Goal: Transaction & Acquisition: Purchase product/service

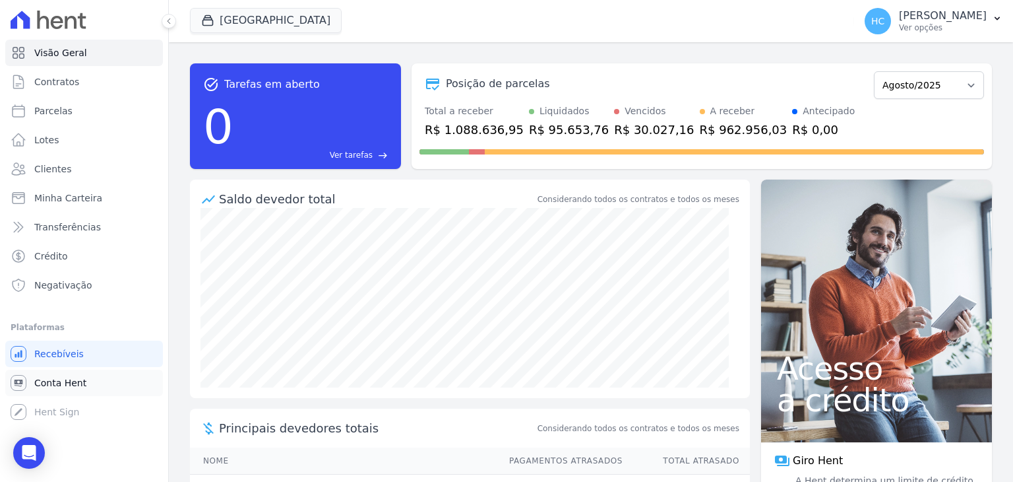
click at [61, 383] on span "Conta Hent" at bounding box center [60, 382] width 52 height 13
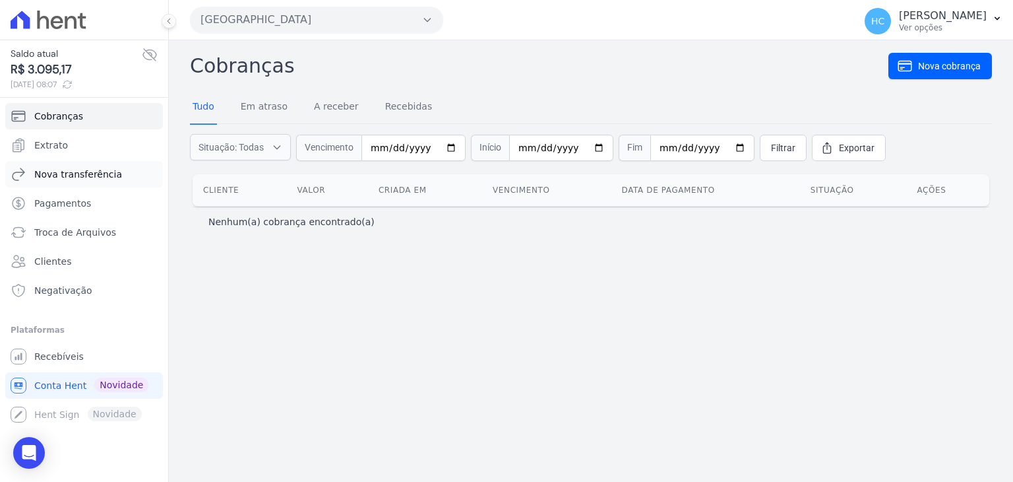
click at [92, 162] on link "Nova transferência" at bounding box center [84, 174] width 158 height 26
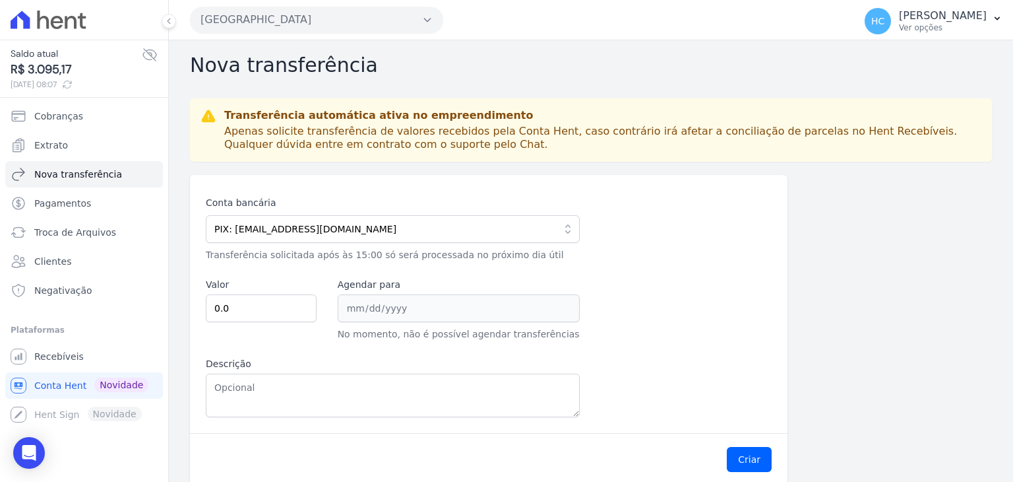
scroll to position [13, 0]
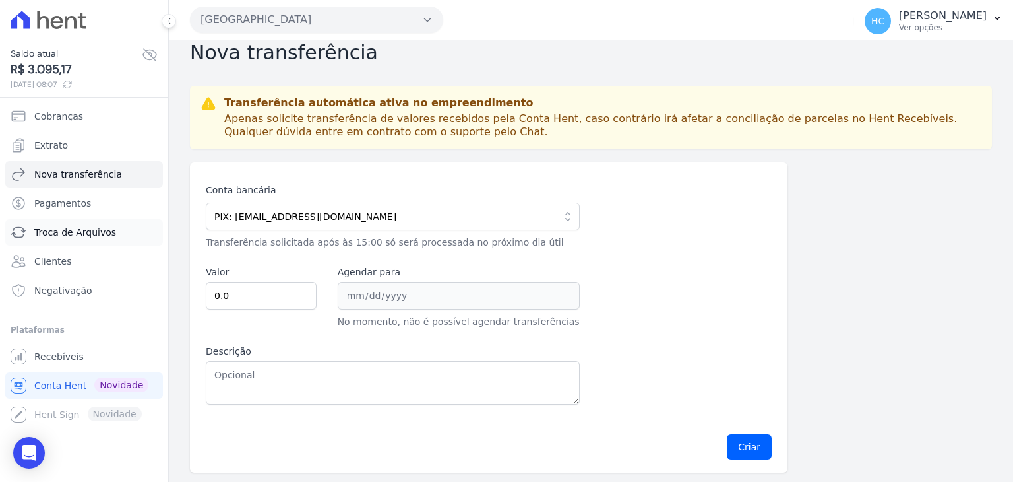
click at [62, 228] on span "Troca de Arquivos" at bounding box center [75, 232] width 82 height 13
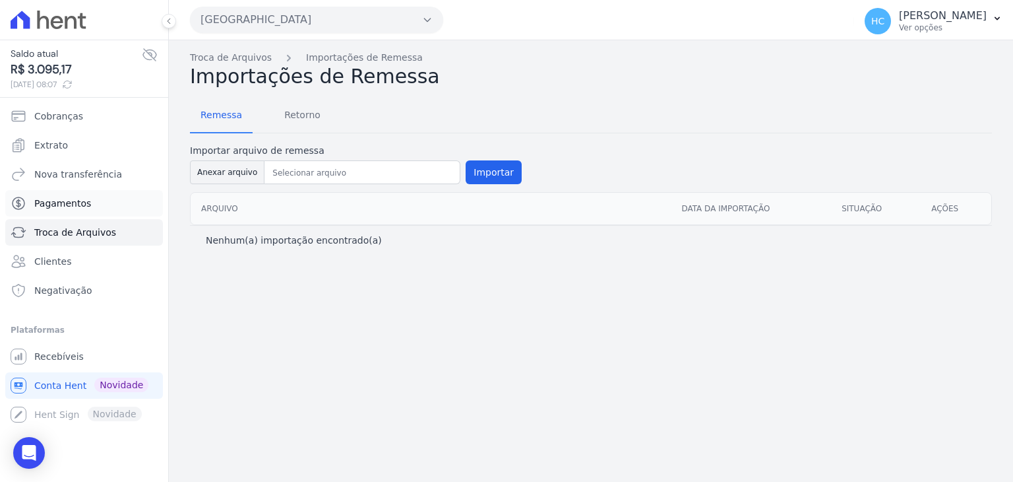
click at [38, 204] on span "Pagamentos" at bounding box center [62, 203] width 57 height 13
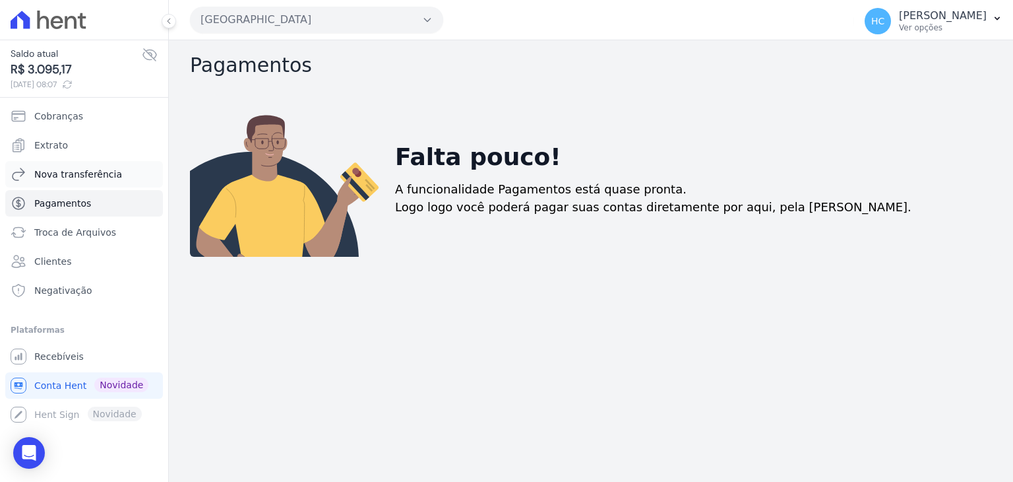
click at [58, 168] on span "Nova transferência" at bounding box center [78, 174] width 88 height 13
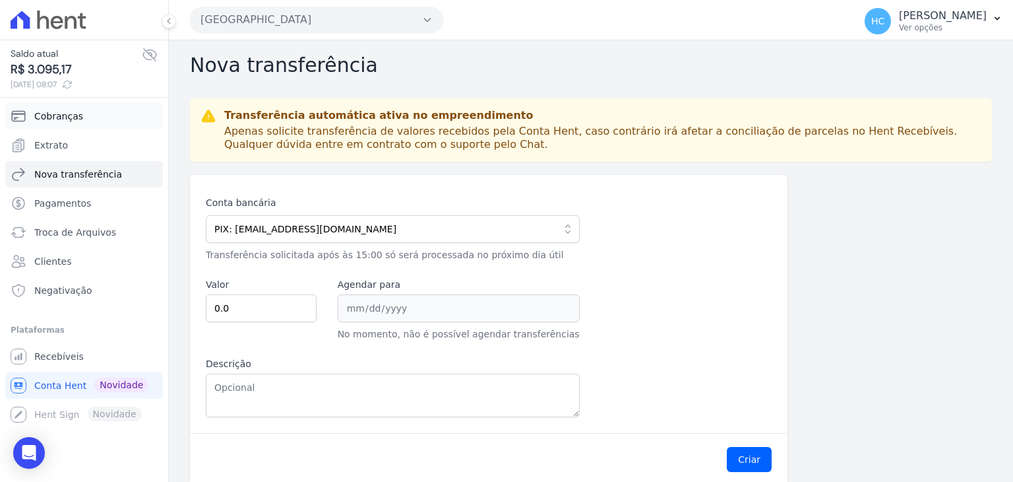
click at [95, 114] on link "Cobranças" at bounding box center [84, 116] width 158 height 26
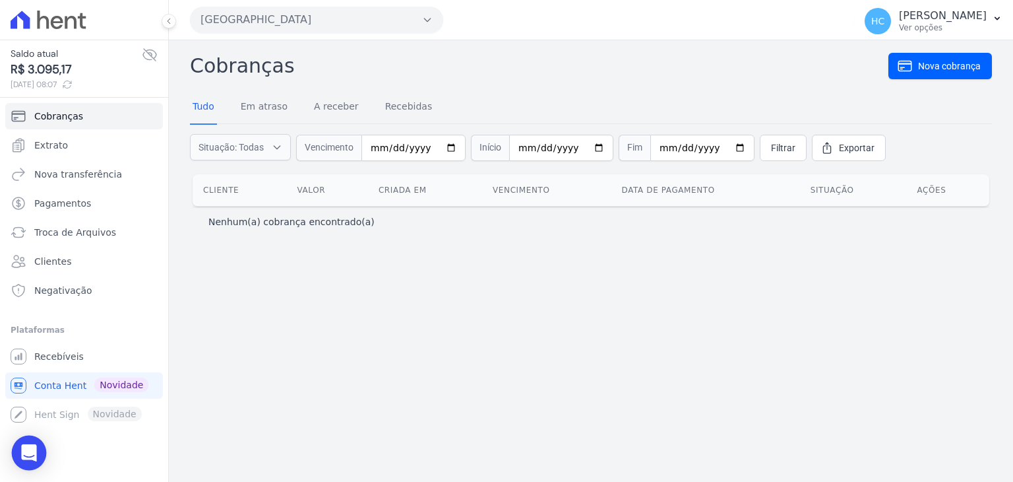
click at [26, 450] on icon "Open Intercom Messenger" at bounding box center [28, 452] width 15 height 17
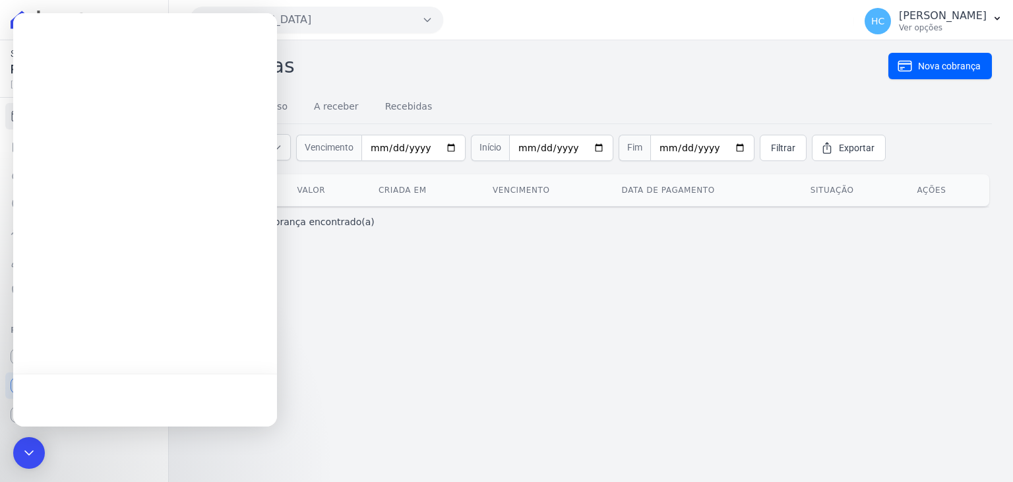
click at [287, 1] on div "Parque Candeias Você possui apenas um empreendimento Aplicar" at bounding box center [519, 19] width 659 height 41
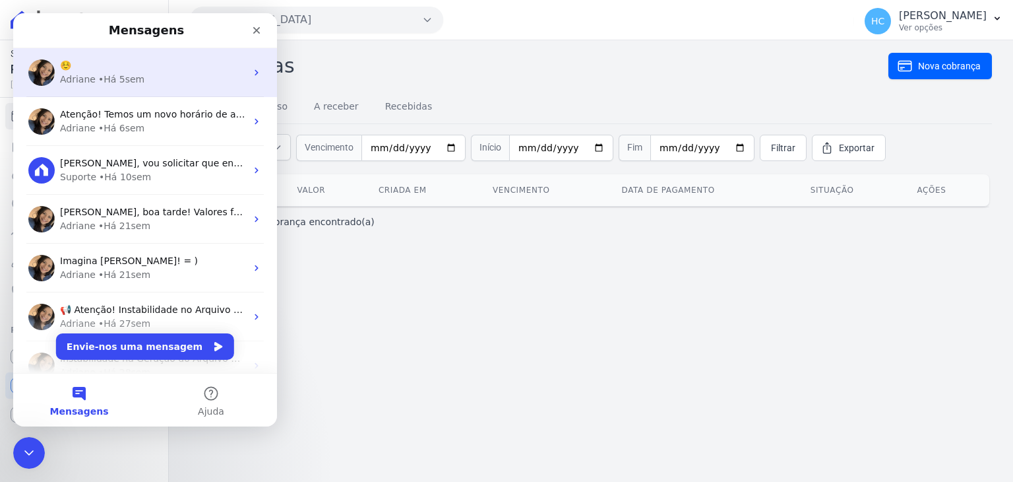
click at [104, 79] on div "• Há 5sem" at bounding box center [121, 80] width 46 height 14
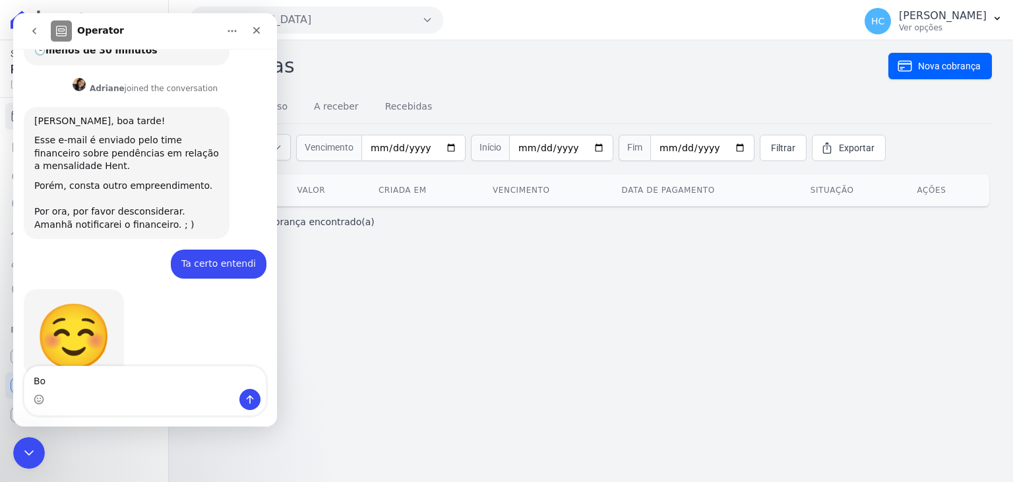
scroll to position [272, 0]
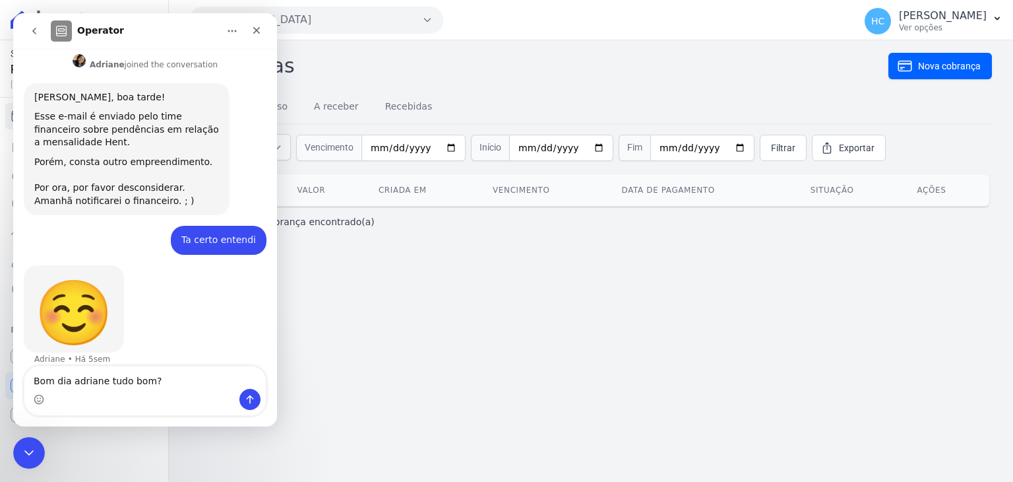
type textarea "Bom dia adriane tudo bom?"
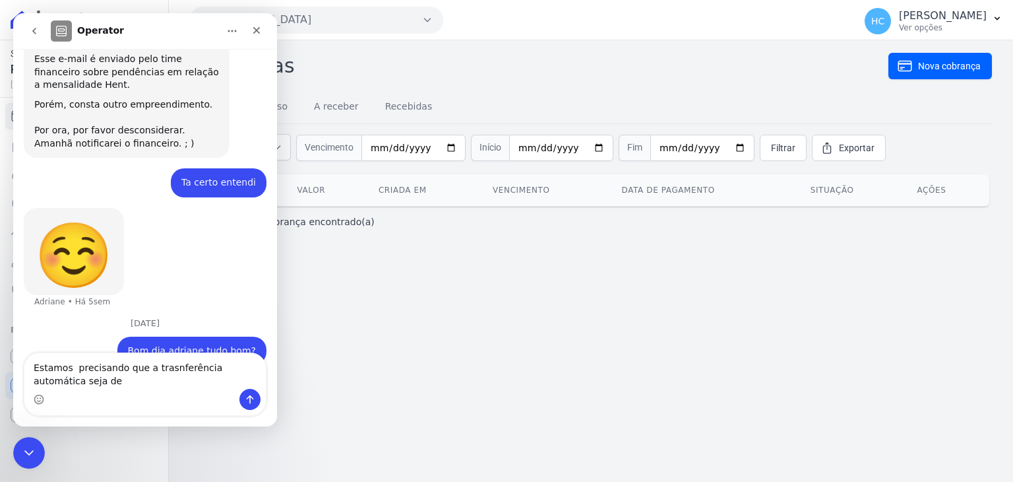
scroll to position [360, 0]
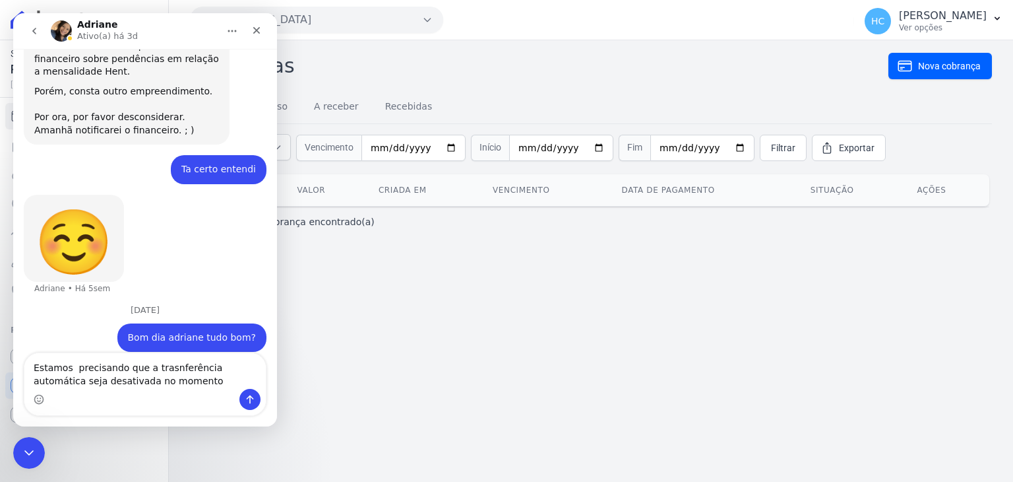
type textarea "Estamos precisando que a trasnferência automática seja desativada no momento"
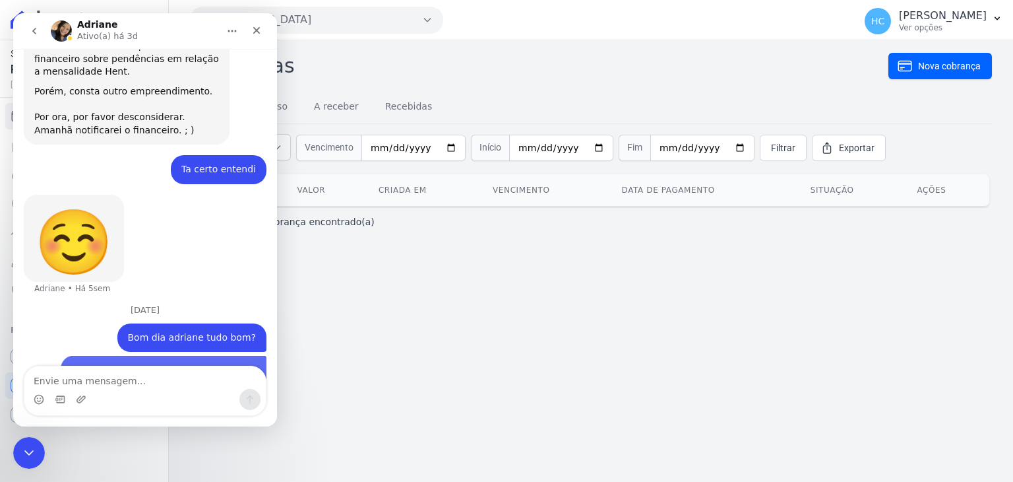
scroll to position [390, 0]
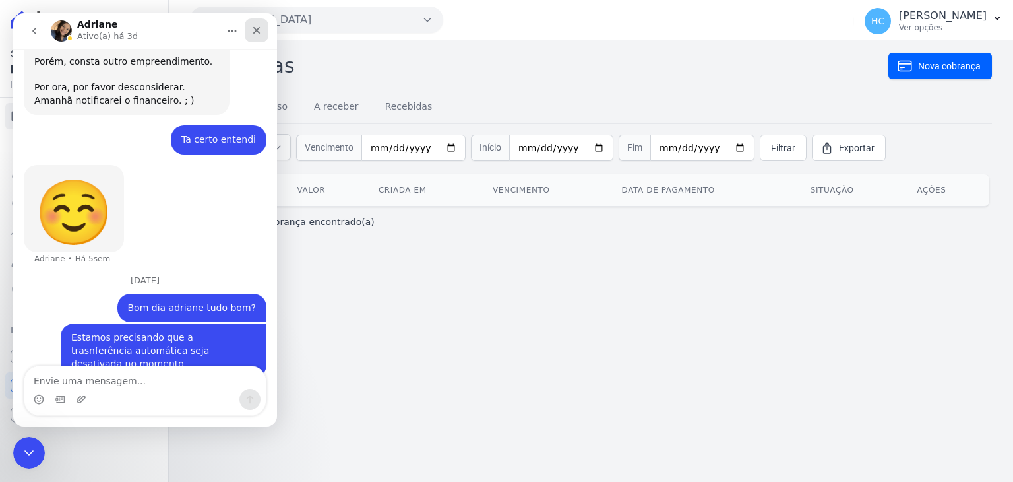
click at [267, 30] on div "Fechar" at bounding box center [257, 30] width 24 height 24
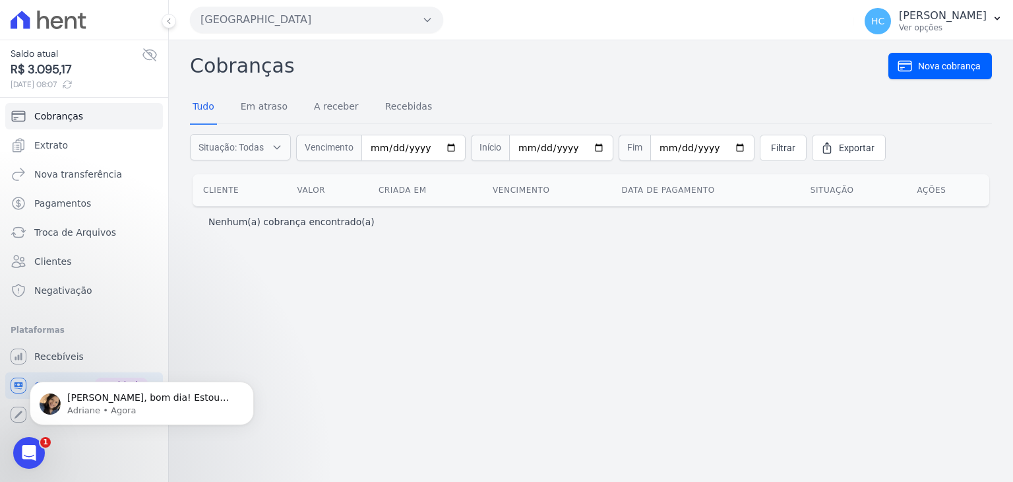
scroll to position [442, 0]
click at [124, 410] on p "Adriane • Agora" at bounding box center [152, 410] width 170 height 12
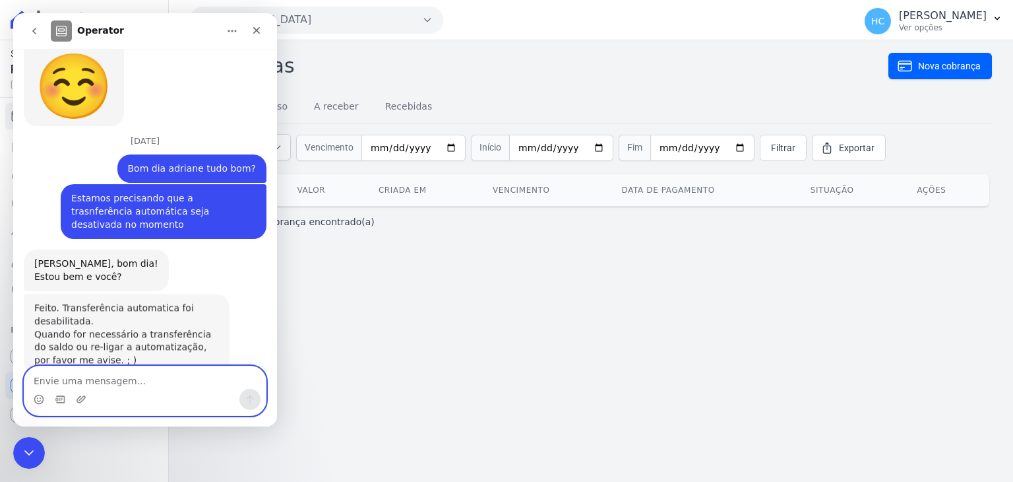
scroll to position [524, 0]
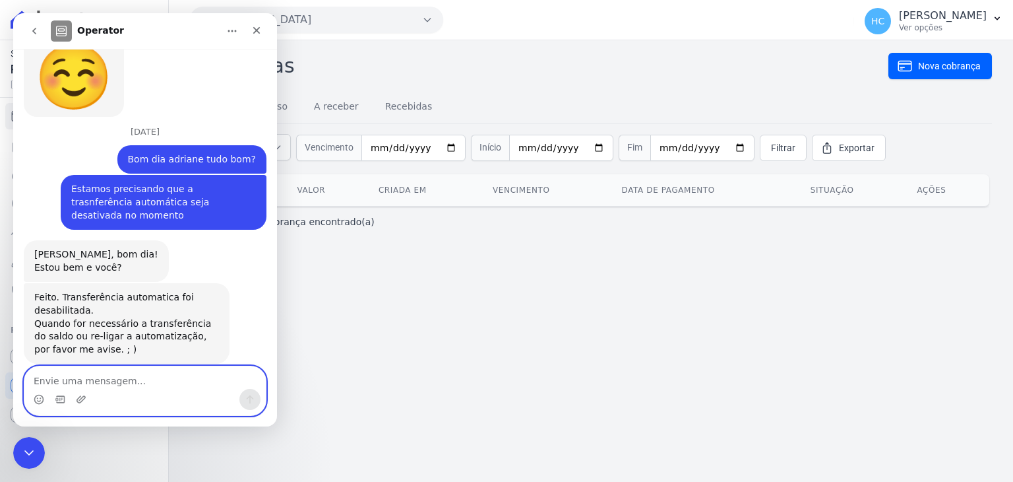
click at [160, 383] on textarea "Envie uma mensagem..." at bounding box center [144, 377] width 241 height 22
type textarea "Eu posso ir na"
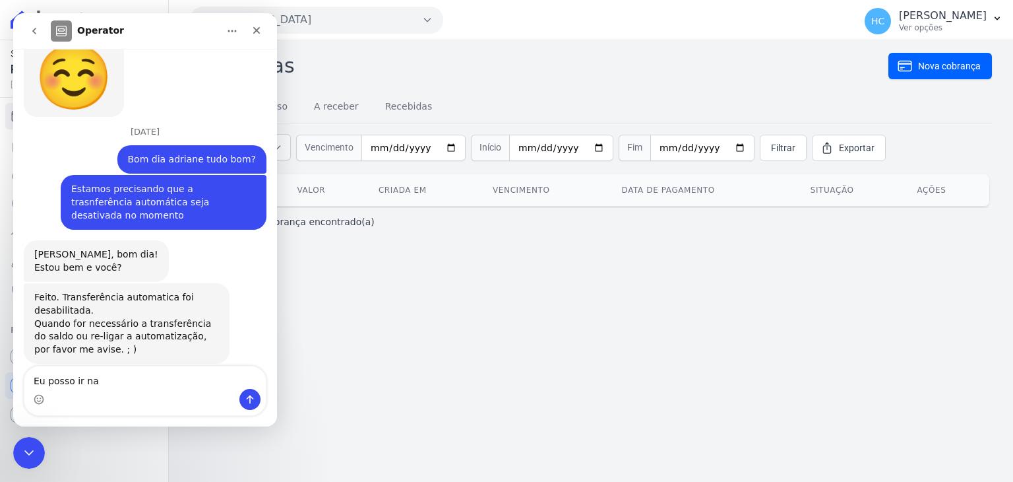
click at [454, 341] on div "Cobranças Nova cobrança Tudo Em atraso A receber Recebidas Situação: Todas Em a…" at bounding box center [591, 260] width 844 height 441
click at [259, 25] on icon "Fechar" at bounding box center [256, 30] width 11 height 11
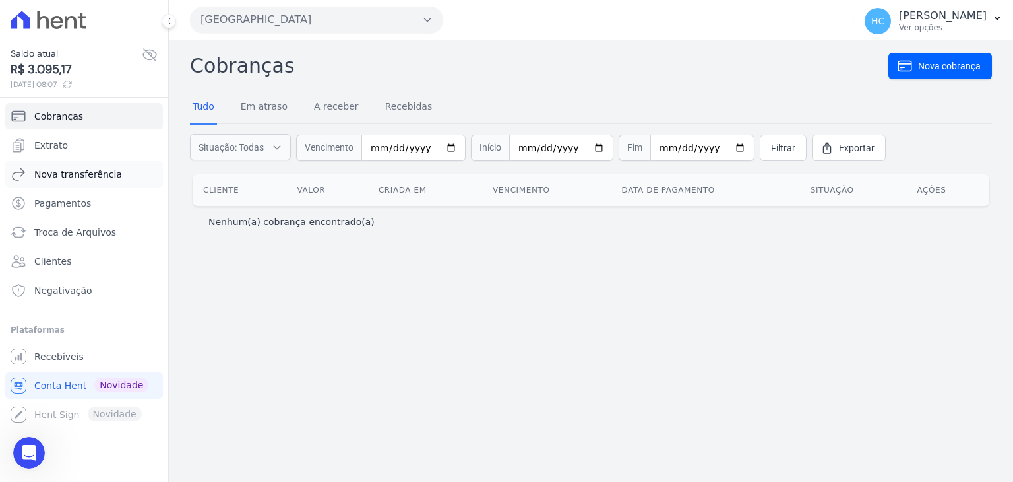
click at [90, 177] on span "Nova transferência" at bounding box center [78, 174] width 88 height 13
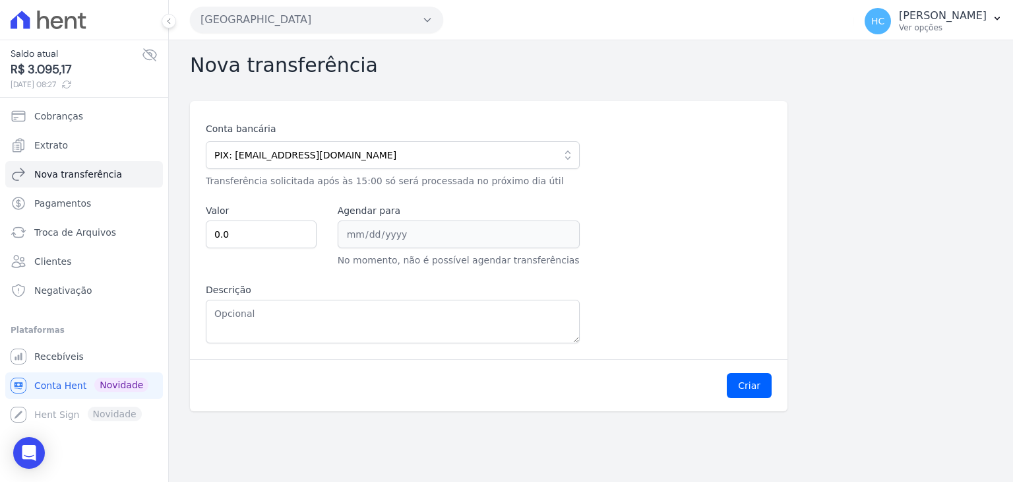
click at [47, 69] on span "R$ 3.095,17" at bounding box center [76, 70] width 131 height 18
copy span "3.095,17"
click at [243, 224] on input "0.0" at bounding box center [261, 234] width 111 height 28
paste input "309517"
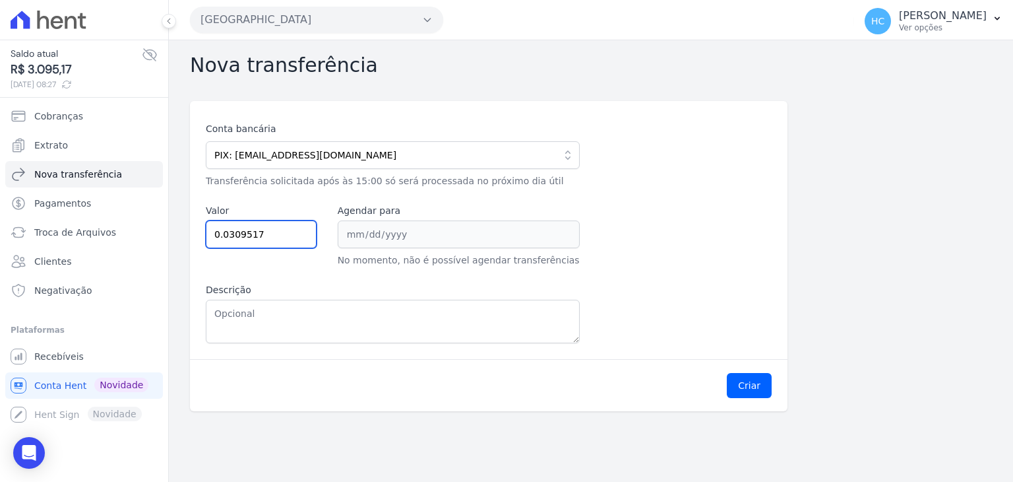
click at [263, 239] on input "0.0309517" at bounding box center [261, 234] width 111 height 28
paste input "3."
click at [676, 220] on div "Conta bancária PIX: financeiro@priori.com.vc 104 - CAIXA ECONOMICA FEDERAL AG: …" at bounding box center [489, 232] width 566 height 221
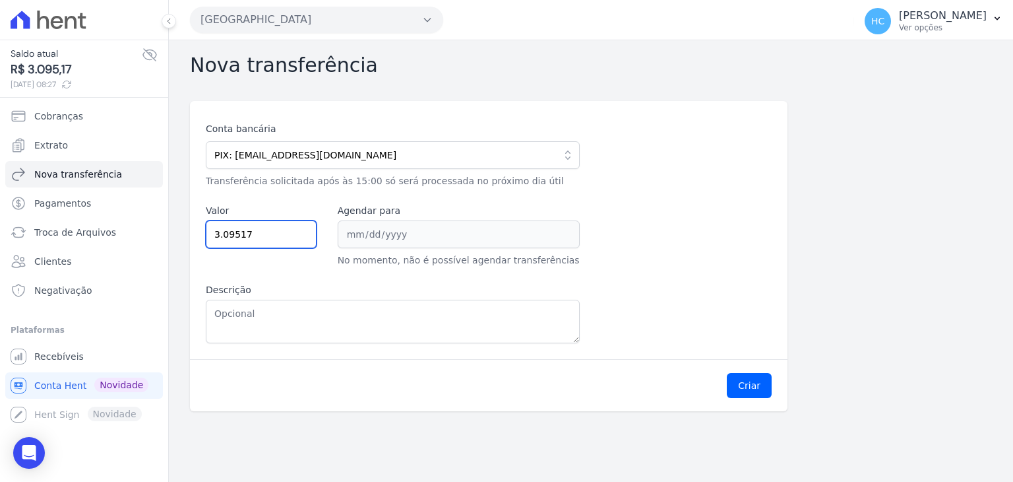
click at [236, 241] on input "3.09517" at bounding box center [261, 234] width 111 height 28
type input "3095.17"
click at [749, 254] on div "Conta bancária PIX: financeiro@priori.com.vc 104 - CAIXA ECONOMICA FEDERAL AG: …" at bounding box center [489, 232] width 566 height 221
click at [759, 381] on button "Criar" at bounding box center [749, 385] width 45 height 25
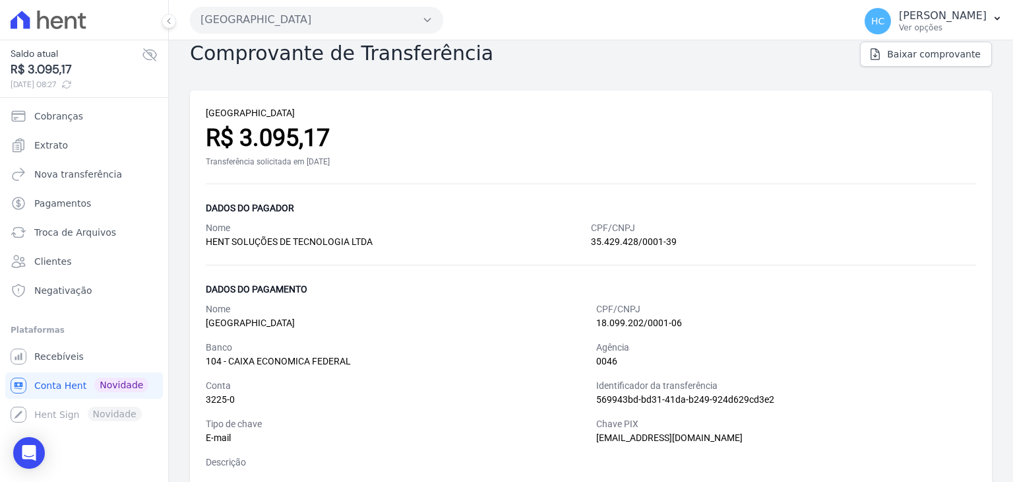
scroll to position [36, 0]
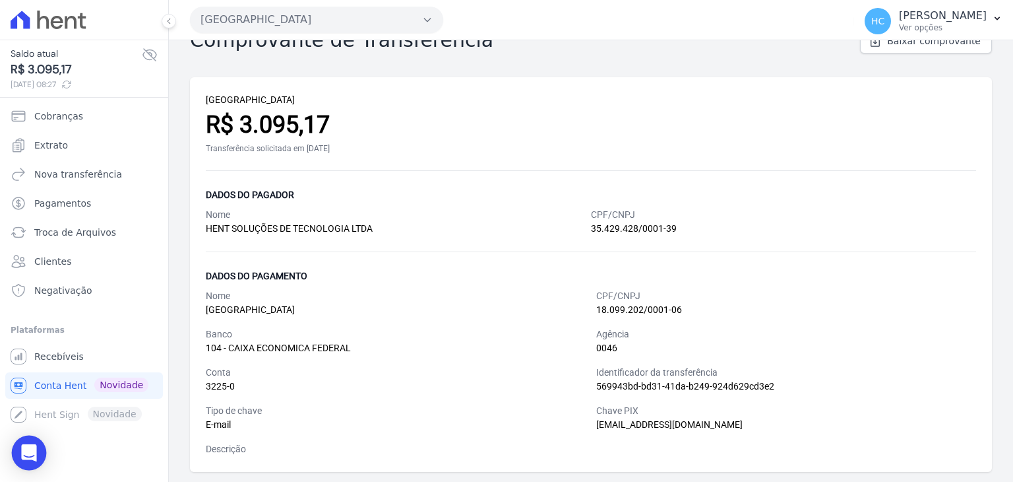
click at [35, 453] on icon "Open Intercom Messenger" at bounding box center [28, 452] width 17 height 17
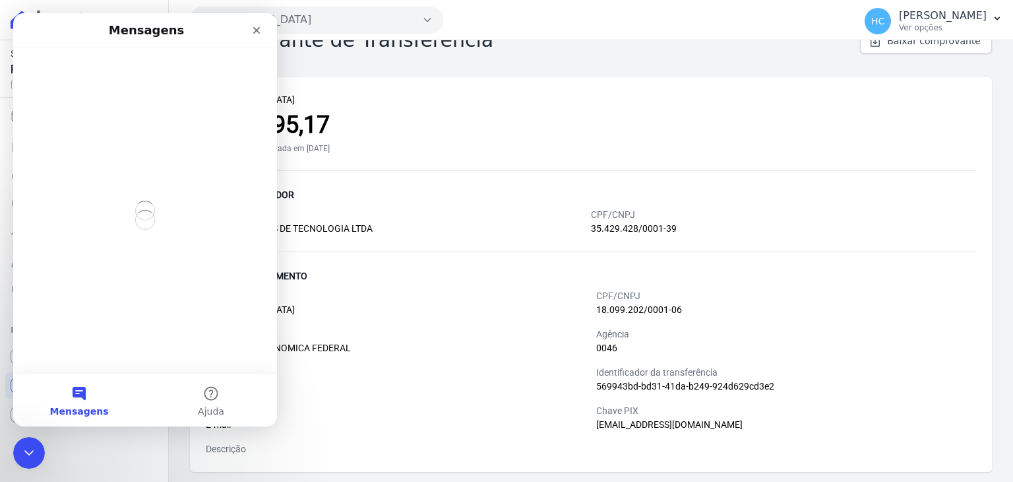
scroll to position [0, 0]
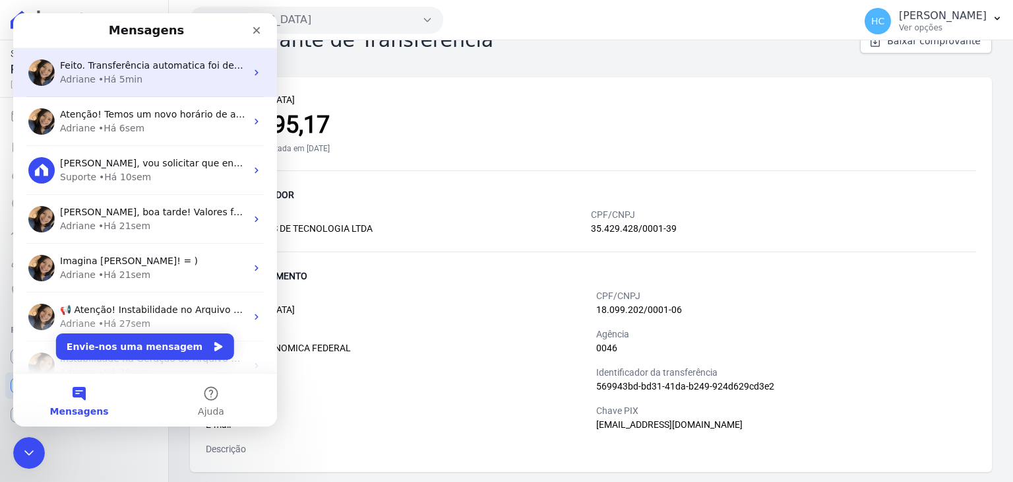
click at [142, 75] on div "Adriane • Há 5min" at bounding box center [153, 80] width 186 height 14
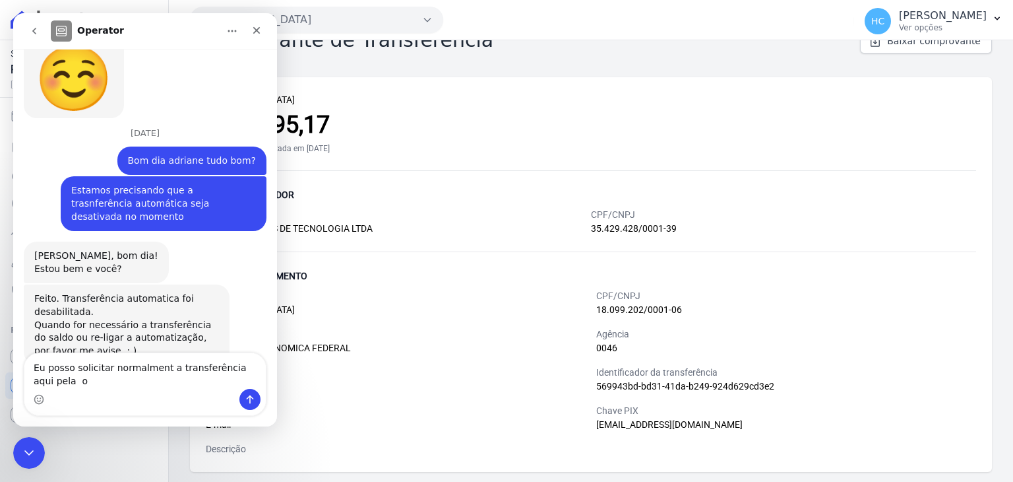
scroll to position [537, 0]
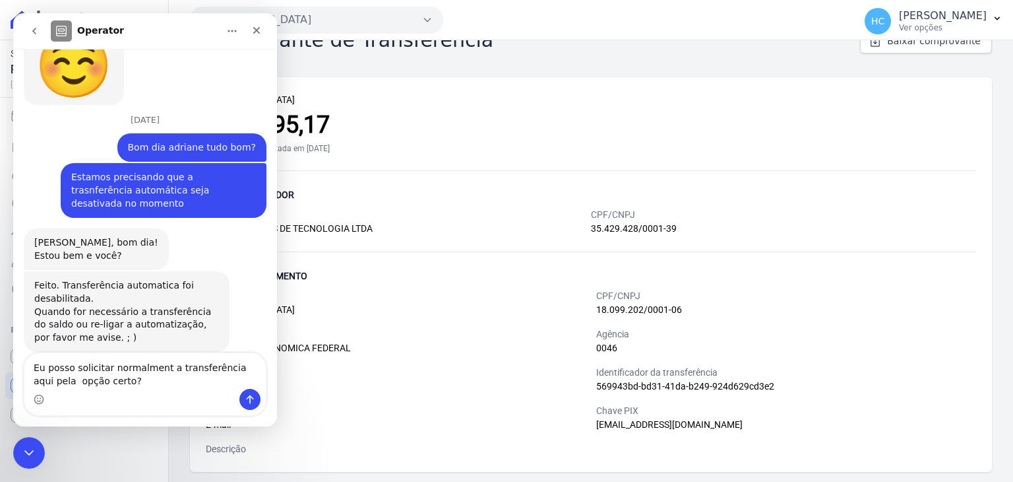
type textarea "Eu posso solicitar normalment a transferência aqui pela opção certo?"
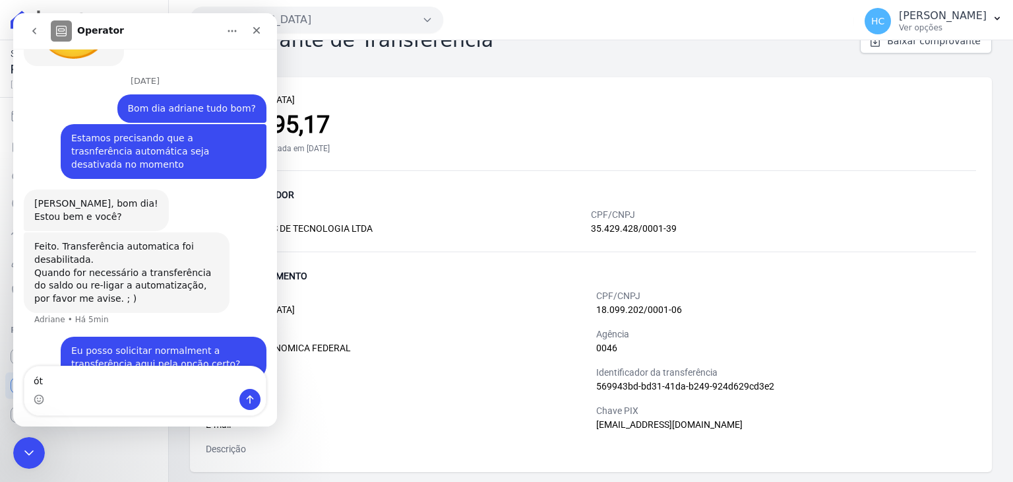
type textarea "ó"
click at [464, 209] on div "Nome" at bounding box center [398, 215] width 385 height 14
click at [253, 29] on icon "Fechar" at bounding box center [256, 30] width 11 height 11
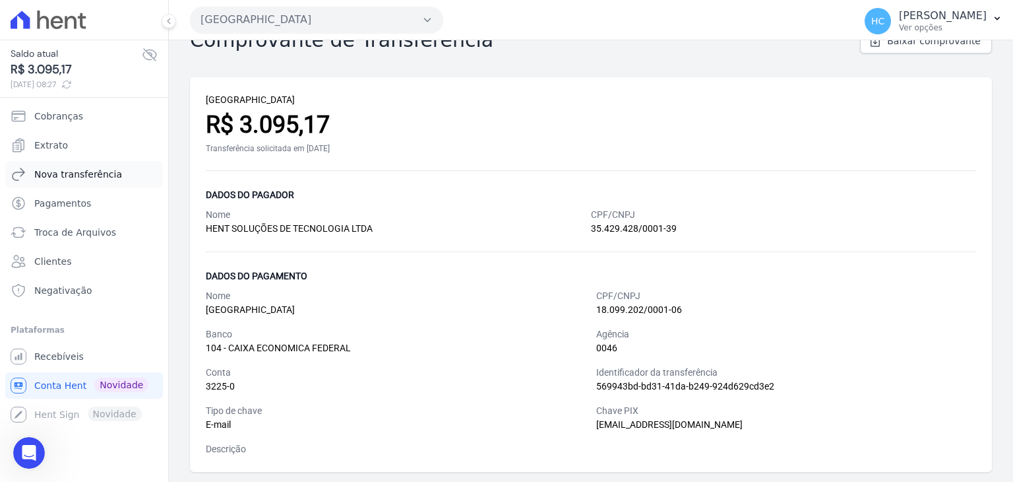
click at [80, 166] on link "Nova transferência" at bounding box center [84, 174] width 158 height 26
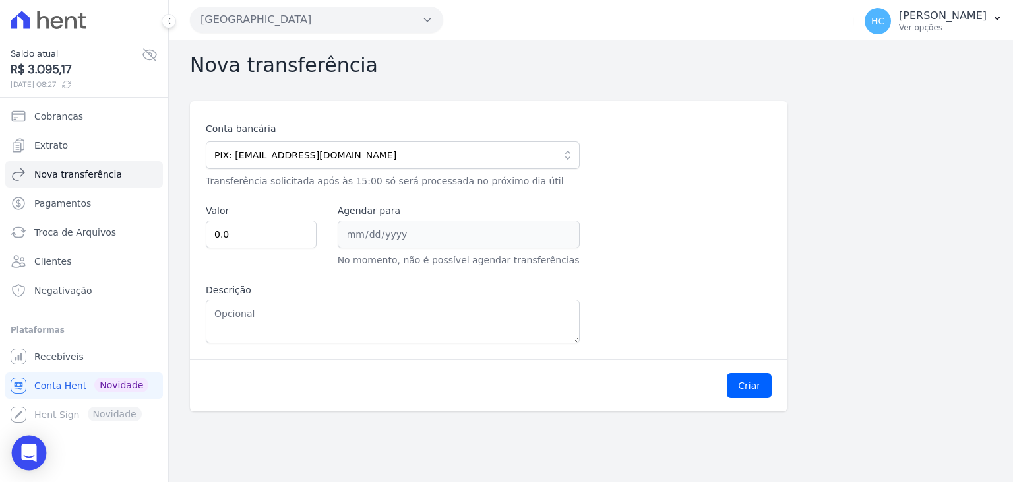
click at [35, 460] on div "Open Intercom Messenger" at bounding box center [29, 452] width 35 height 35
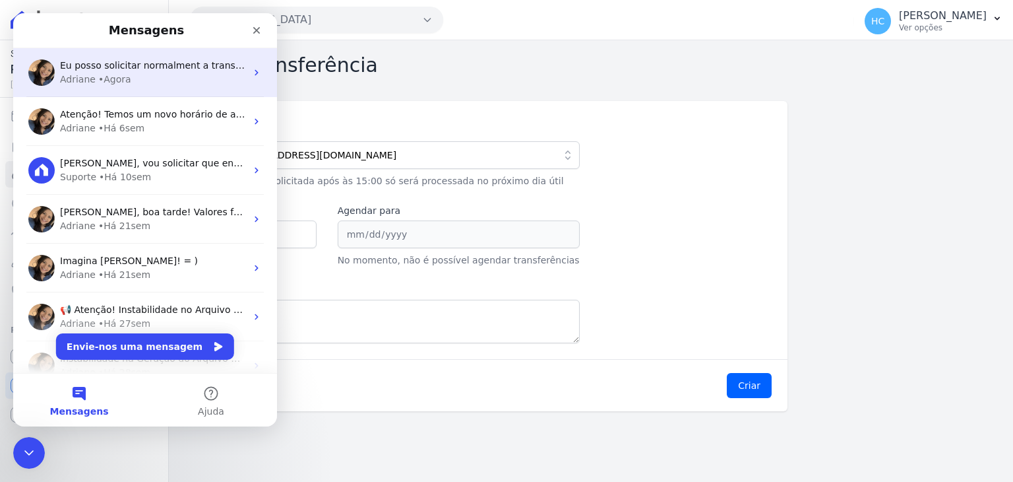
click at [181, 63] on span "Eu posso solicitar normalment a transferência aqui pela opção certo?" at bounding box center [220, 65] width 321 height 11
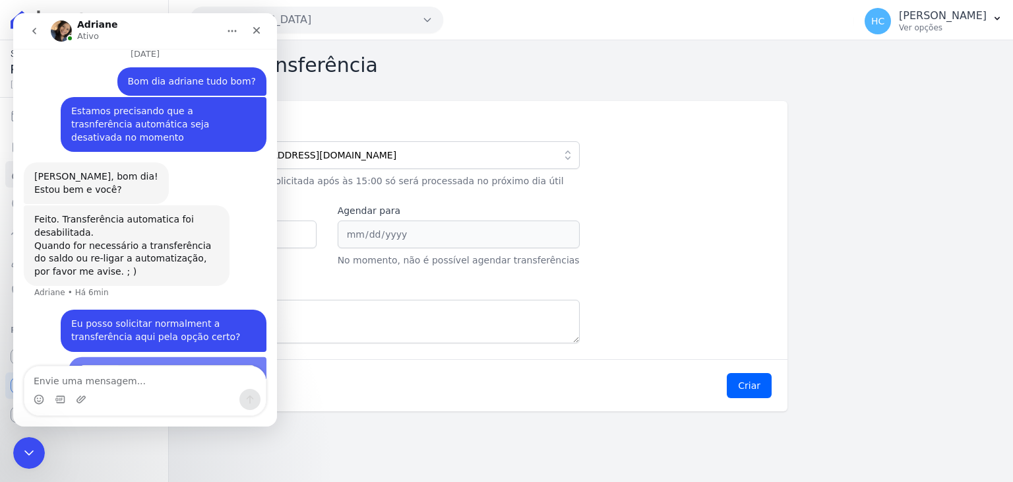
scroll to position [668, 0]
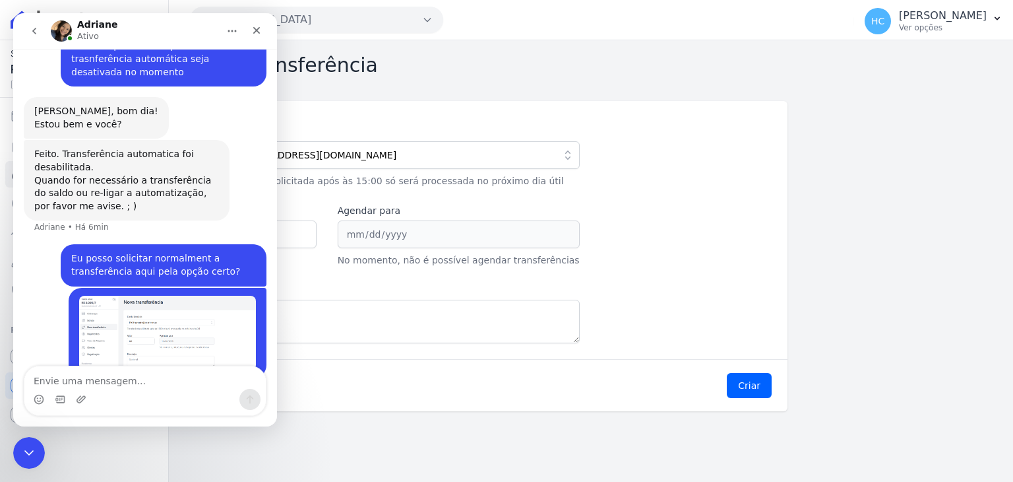
click at [590, 242] on div "Conta bancária PIX: financeiro@priori.com.vc 104 - CAIXA ECONOMICA FEDERAL AG: …" at bounding box center [489, 232] width 566 height 221
click at [742, 268] on div "Conta bancária PIX: financeiro@priori.com.vc 104 - CAIXA ECONOMICA FEDERAL AG: …" at bounding box center [489, 232] width 566 height 221
click at [724, 278] on div "Conta bancária PIX: financeiro@priori.com.vc 104 - CAIXA ECONOMICA FEDERAL AG: …" at bounding box center [489, 232] width 566 height 221
click at [15, 445] on div "Fechar mensagem da Intercom" at bounding box center [27, 451] width 32 height 32
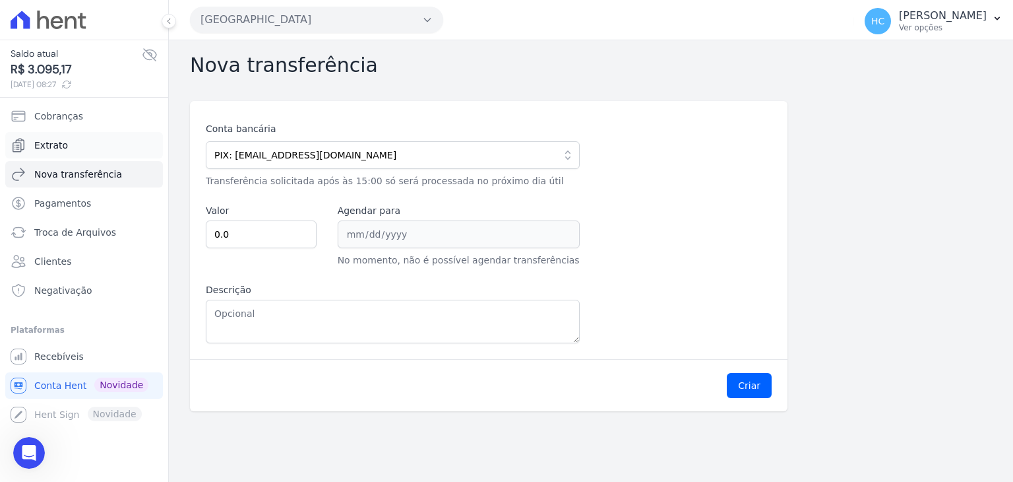
scroll to position [668, 0]
click at [66, 178] on span "Nova transferência" at bounding box center [78, 174] width 88 height 13
click at [74, 148] on link "Extrato" at bounding box center [84, 145] width 158 height 26
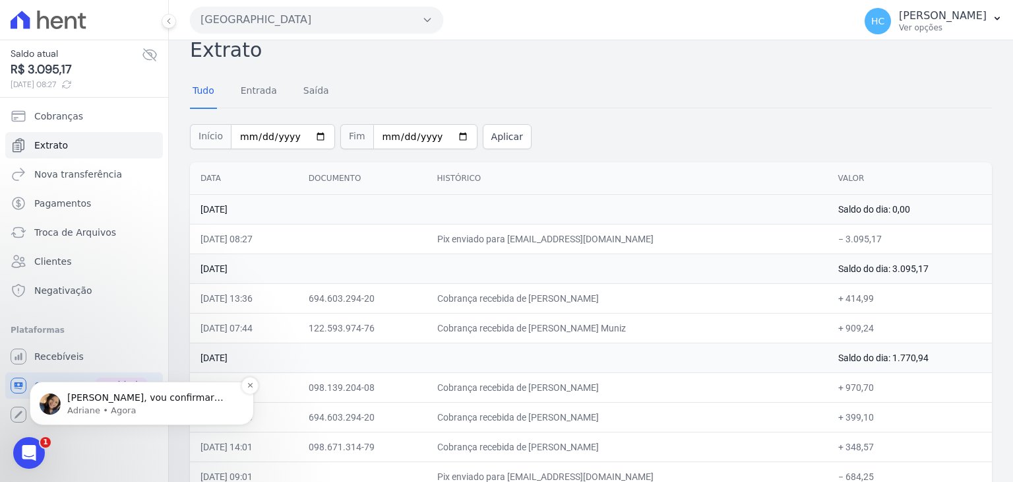
click at [153, 404] on p "Adriane • Agora" at bounding box center [152, 410] width 170 height 12
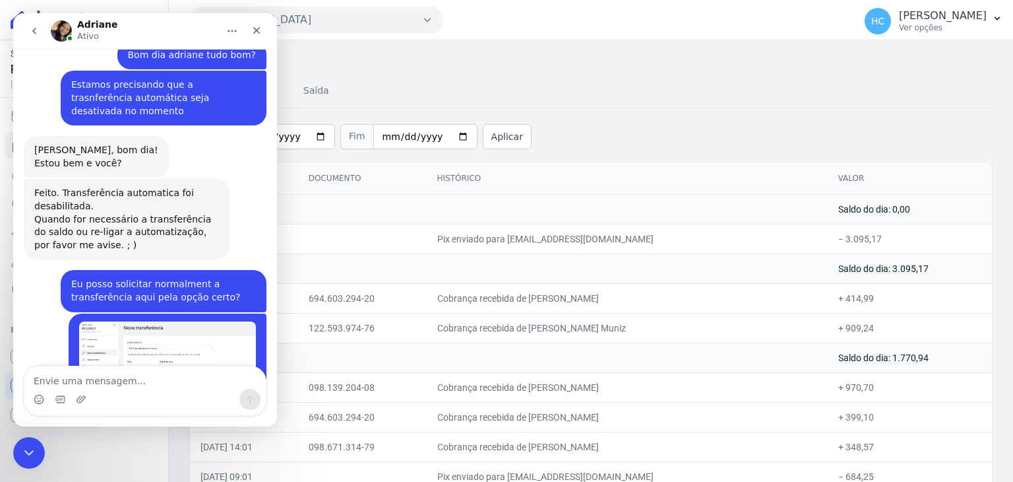
scroll to position [768, 0]
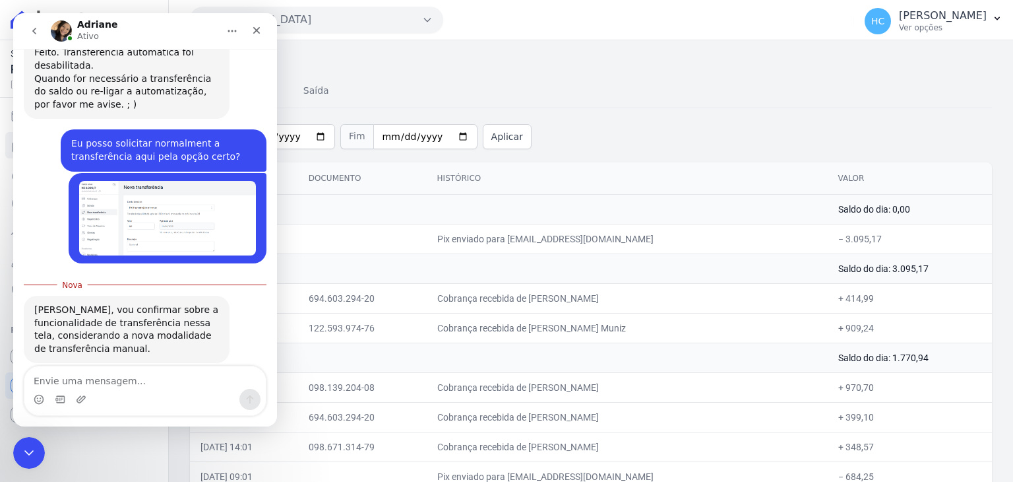
click at [257, 336] on div "Henrique, vou confirmar sobre a funcionalidade de transferência nessa tela, con…" at bounding box center [145, 344] width 243 height 96
click at [638, 228] on td "Pix enviado para [EMAIL_ADDRESS][DOMAIN_NAME]" at bounding box center [627, 239] width 401 height 30
click at [24, 466] on div "Fechar mensagem da Intercom" at bounding box center [27, 451] width 32 height 32
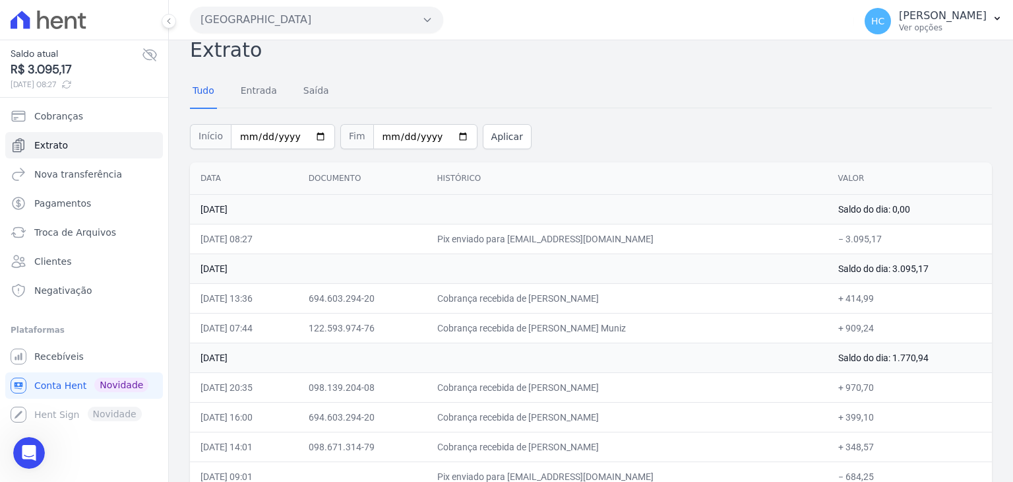
scroll to position [746, 0]
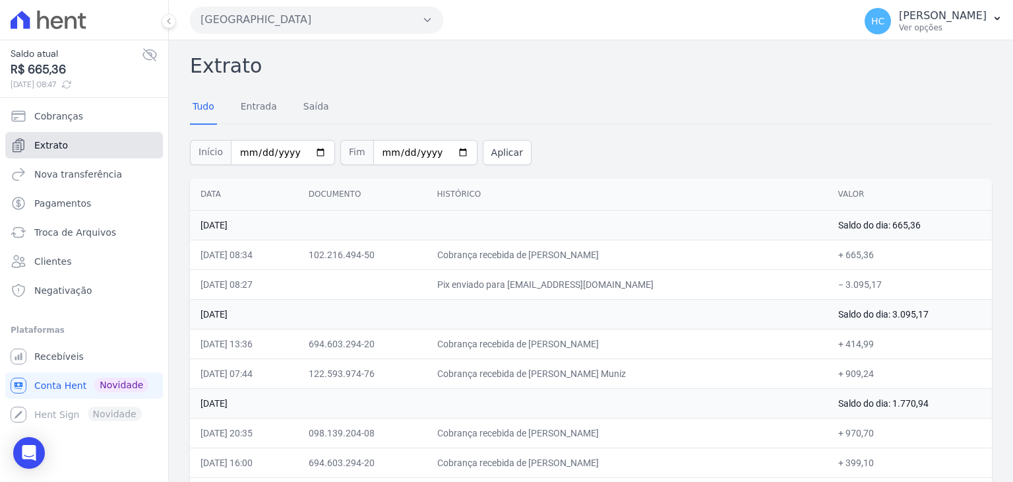
click at [63, 143] on span "Extrato" at bounding box center [51, 145] width 34 height 13
click at [726, 199] on th "Histórico" at bounding box center [627, 194] width 401 height 32
